Goal: Task Accomplishment & Management: Use online tool/utility

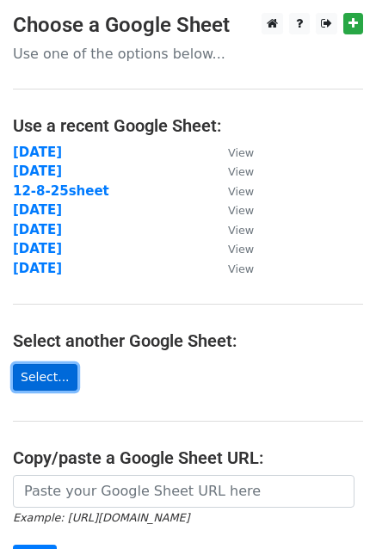
click at [36, 372] on link "Select..." at bounding box center [45, 377] width 65 height 27
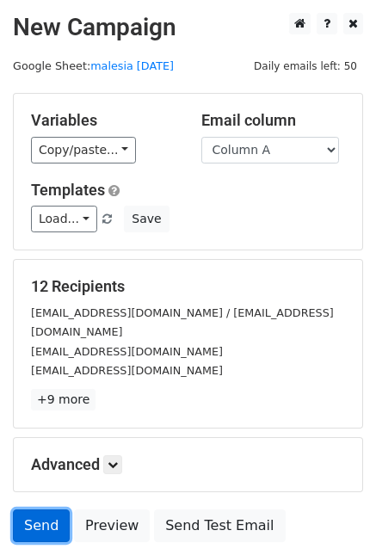
click at [31, 512] on link "Send" at bounding box center [41, 525] width 57 height 33
click at [41, 509] on link "Send" at bounding box center [41, 525] width 57 height 33
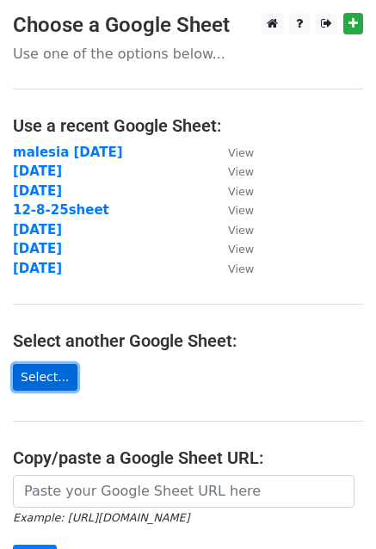
click at [57, 379] on link "Select..." at bounding box center [45, 377] width 65 height 27
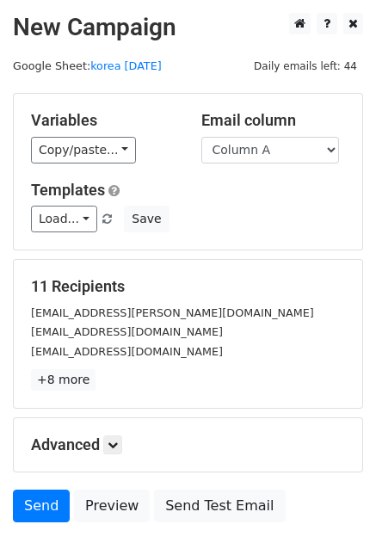
scroll to position [117, 0]
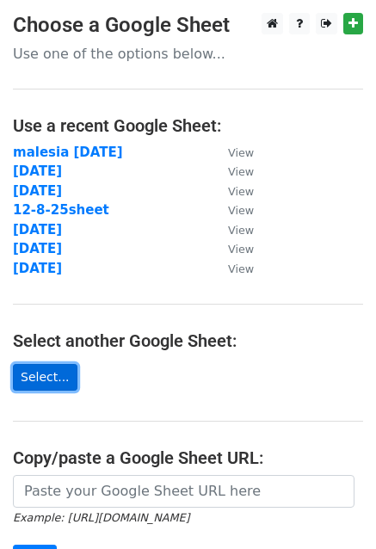
click at [40, 376] on link "Select..." at bounding box center [45, 377] width 65 height 27
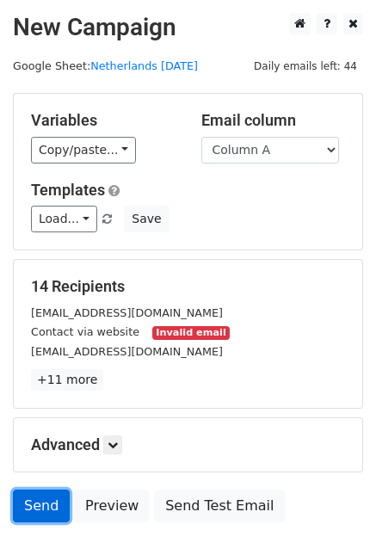
click at [34, 499] on link "Send" at bounding box center [41, 505] width 57 height 33
click at [27, 499] on link "Send" at bounding box center [41, 505] width 57 height 33
